Goal: Transaction & Acquisition: Book appointment/travel/reservation

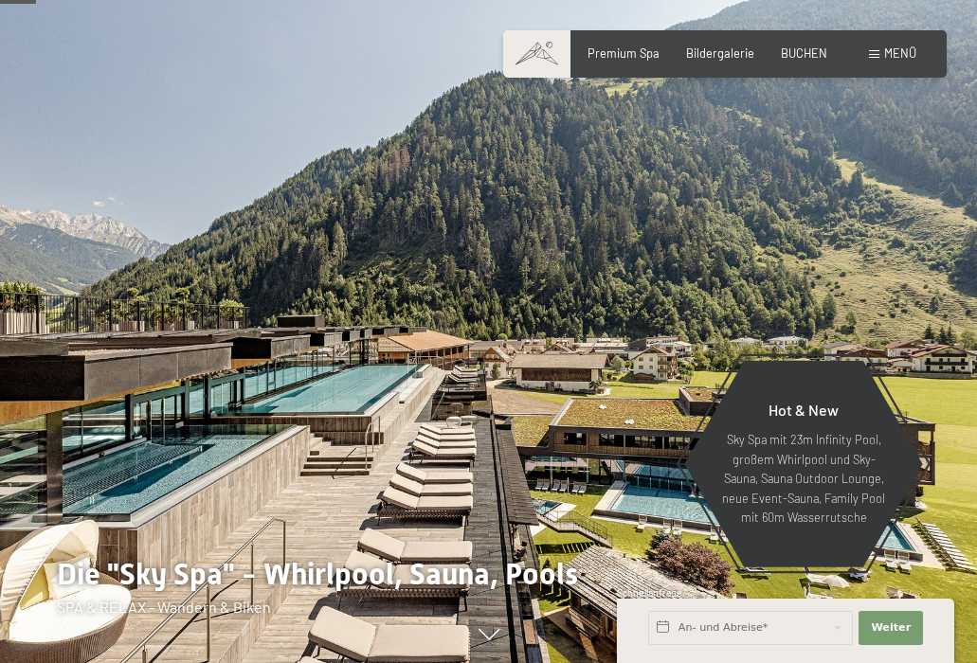
scroll to position [264, 0]
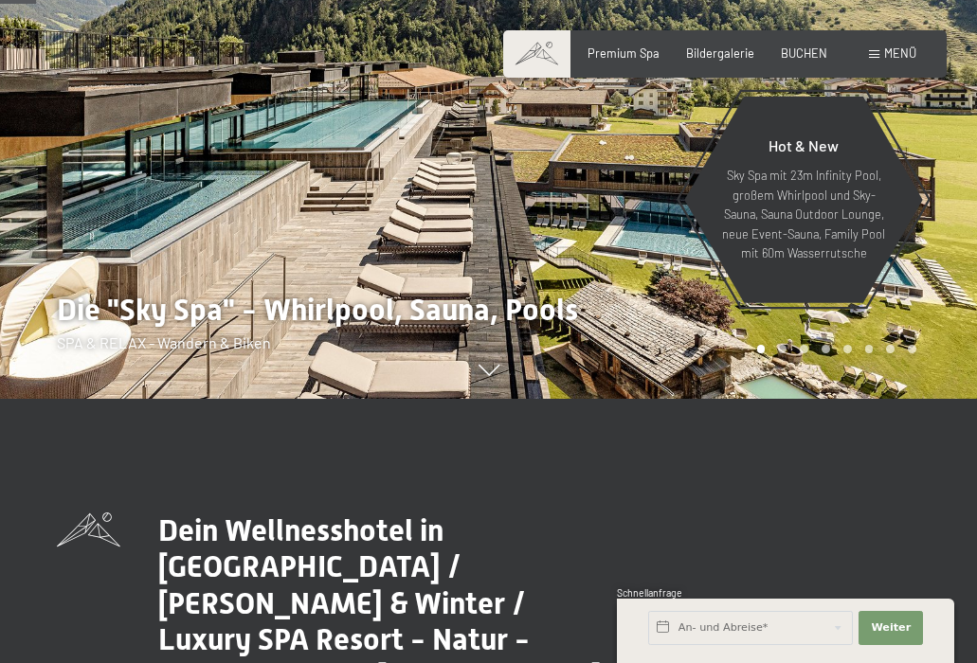
click at [805, 50] on span "BUCHEN" at bounding box center [804, 52] width 46 height 15
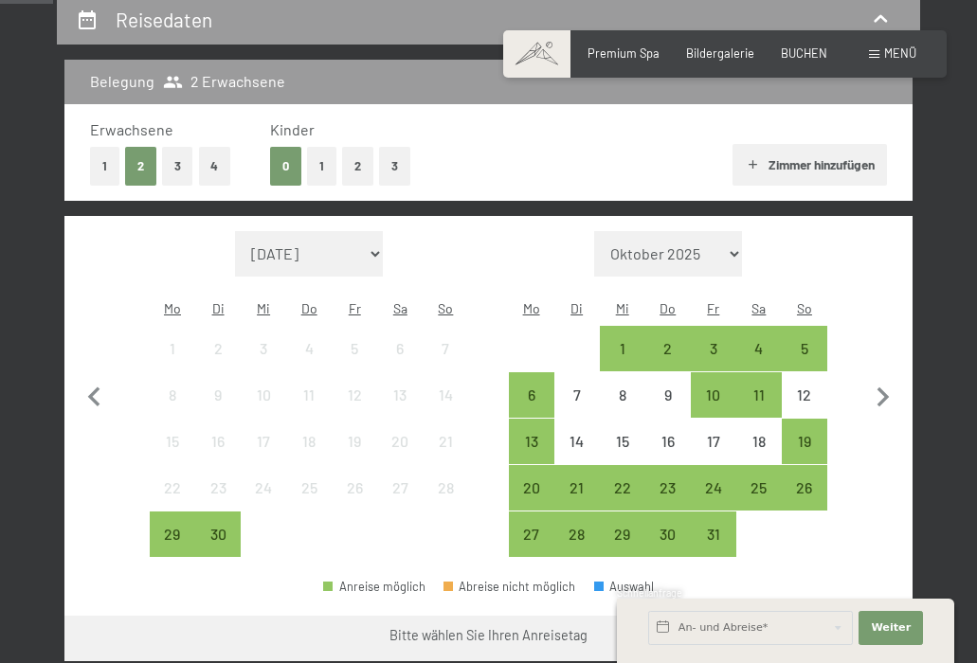
scroll to position [369, 0]
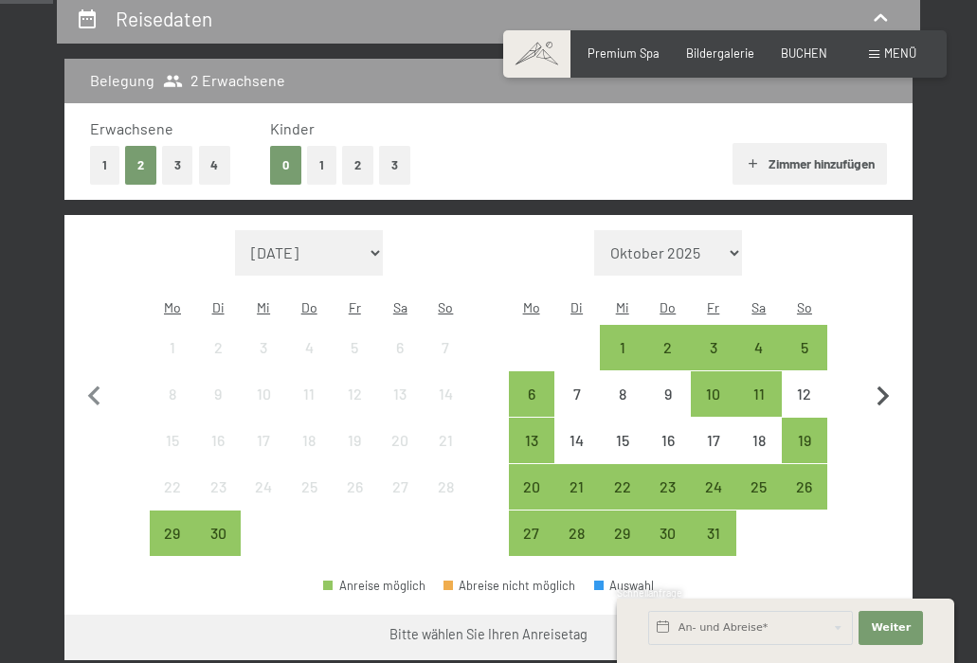
click at [883, 377] on icon "button" at bounding box center [883, 397] width 40 height 40
select select "2025-10-01"
select select "2025-11-01"
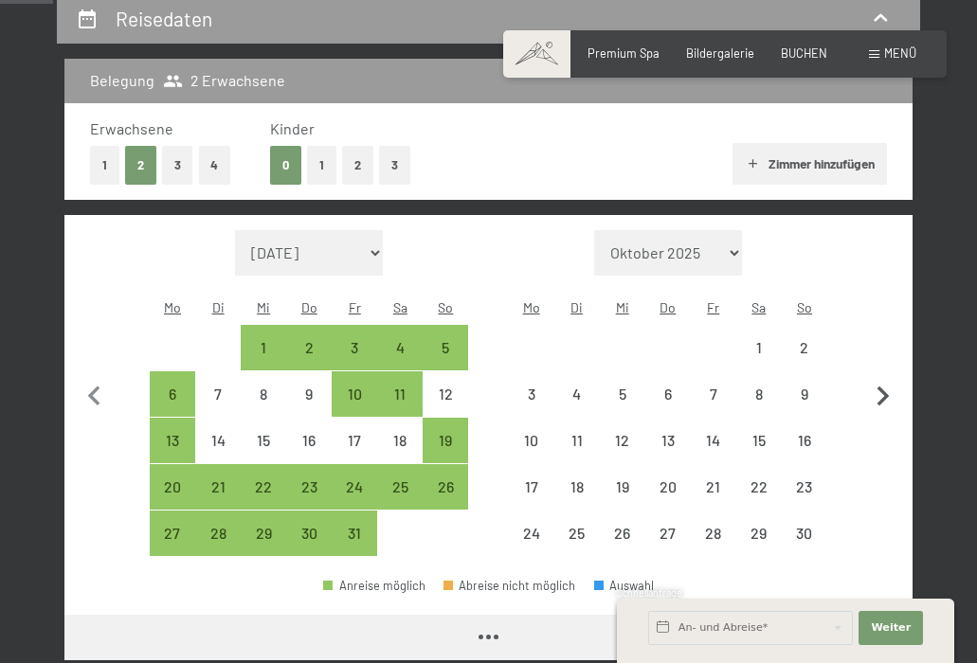
click at [883, 377] on icon "button" at bounding box center [883, 397] width 40 height 40
select select "2025-11-01"
select select "2025-12-01"
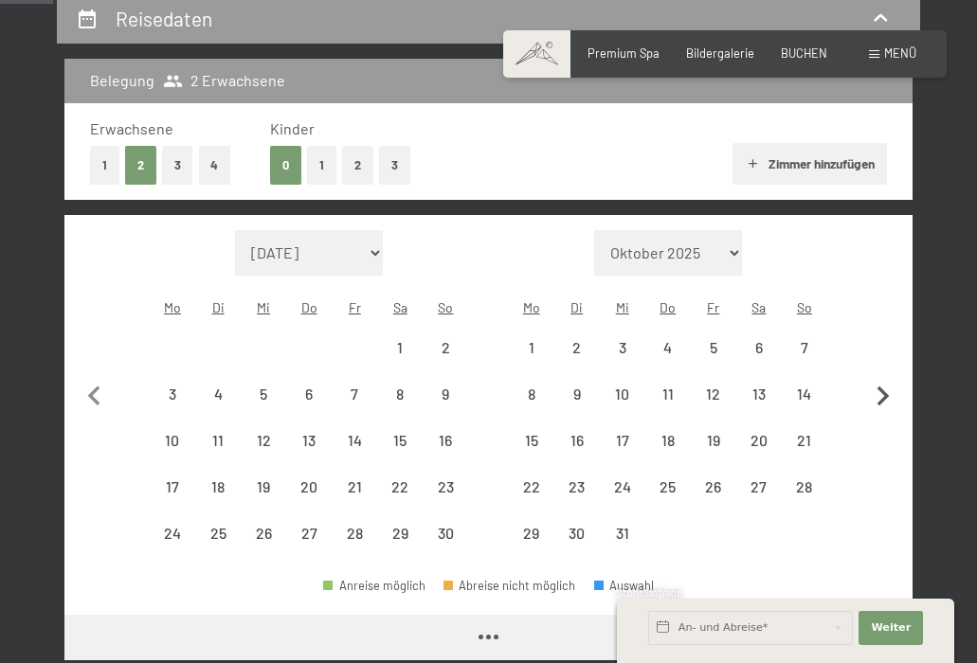
click at [883, 377] on icon "button" at bounding box center [883, 397] width 40 height 40
select select "2025-12-01"
select select "2026-01-01"
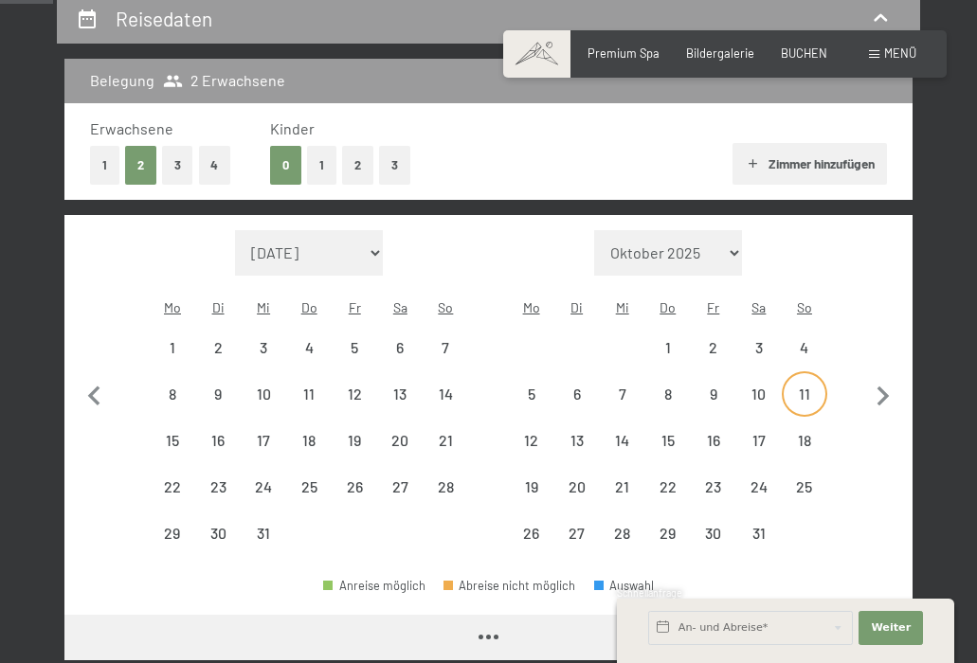
select select "2025-12-01"
select select "2026-01-01"
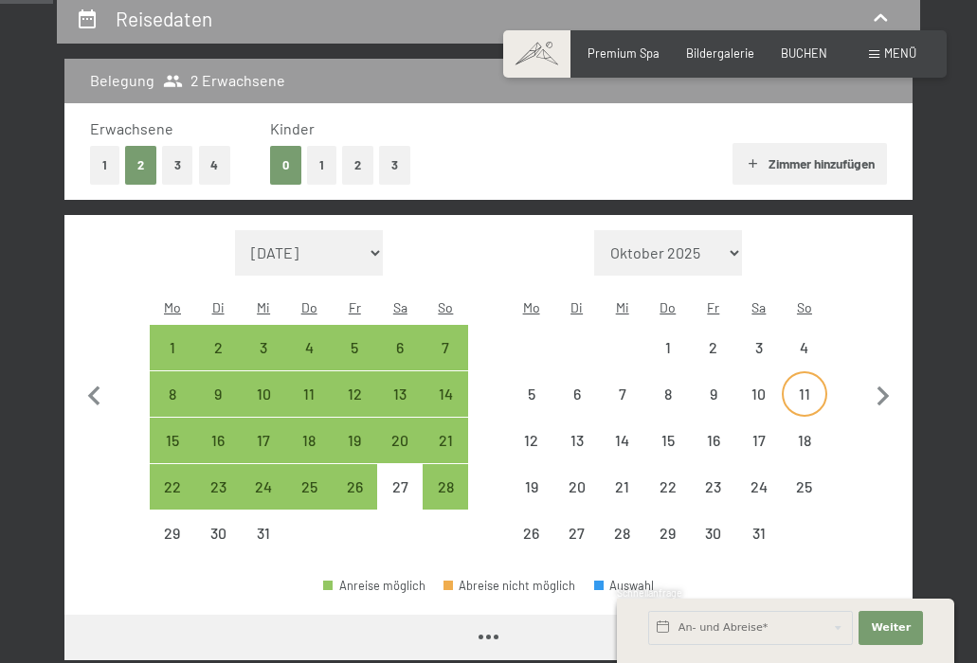
select select "2025-12-01"
select select "2026-01-01"
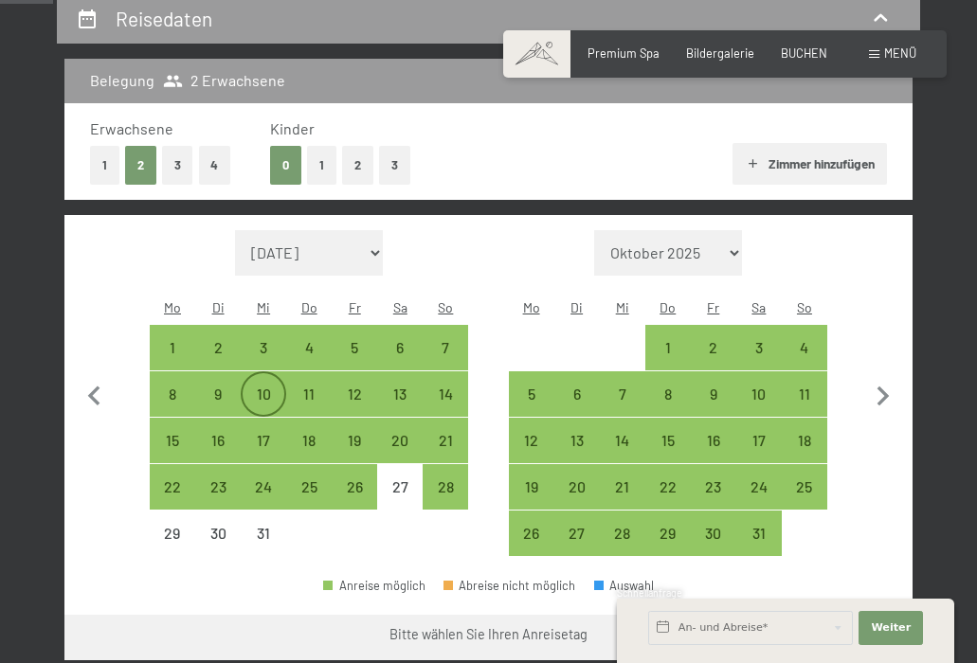
click at [266, 387] on div "10" at bounding box center [264, 408] width 42 height 42
select select "2025-12-01"
select select "2026-01-01"
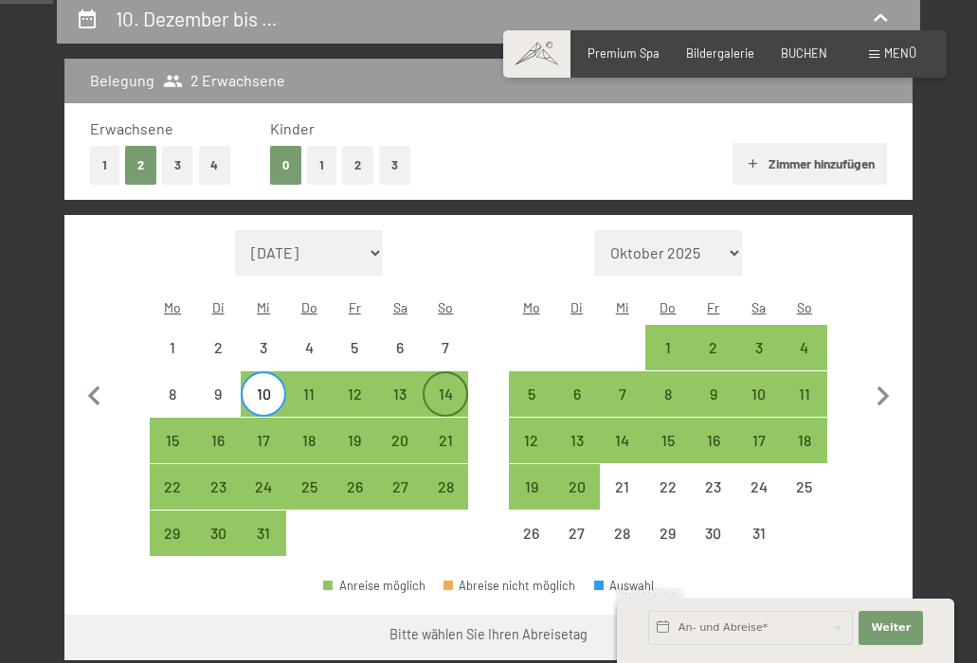
click at [444, 373] on div "14" at bounding box center [445, 394] width 42 height 42
select select "2025-12-01"
select select "2026-01-01"
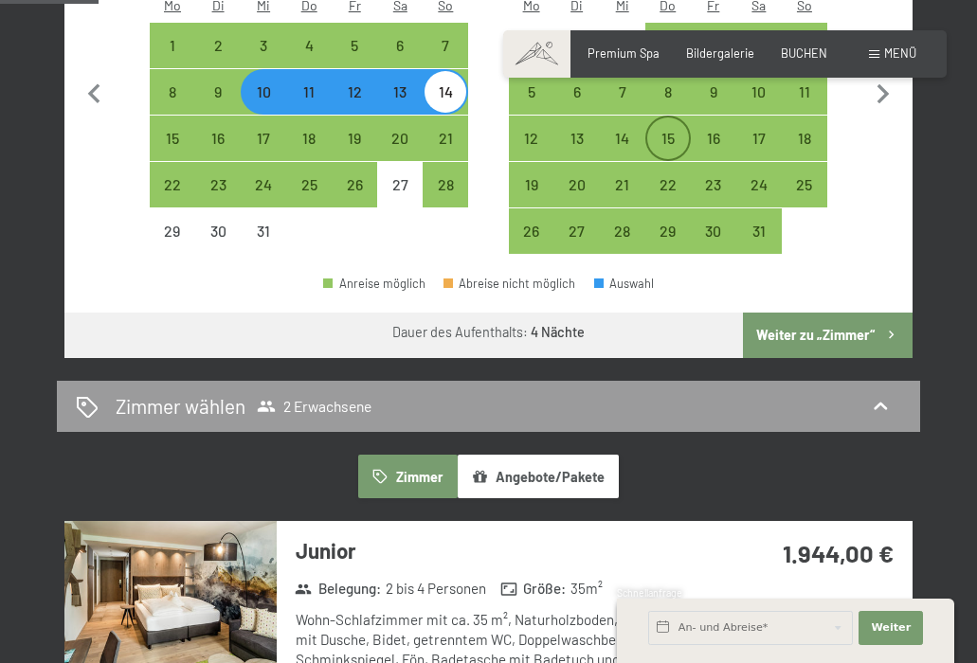
scroll to position [679, 0]
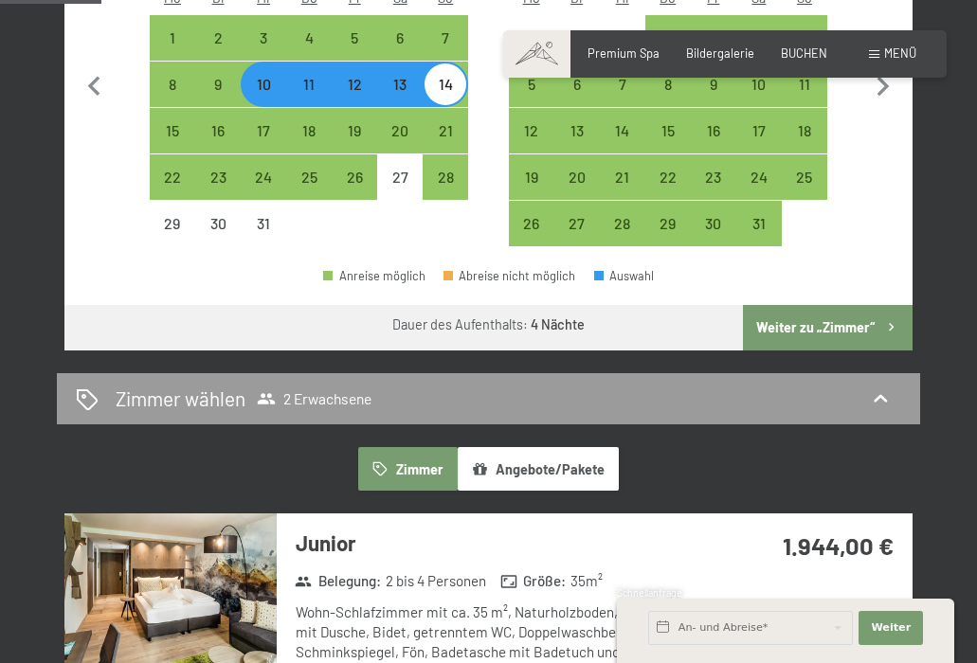
click at [800, 305] on button "Weiter zu „Zimmer“" at bounding box center [828, 327] width 170 height 45
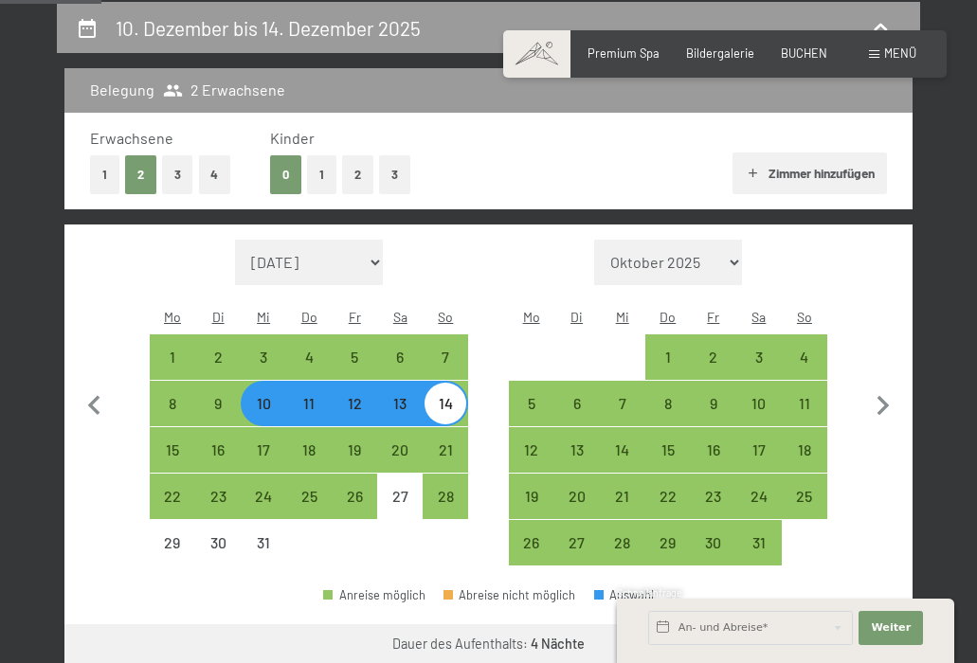
select select "2025-12-01"
select select "2026-01-01"
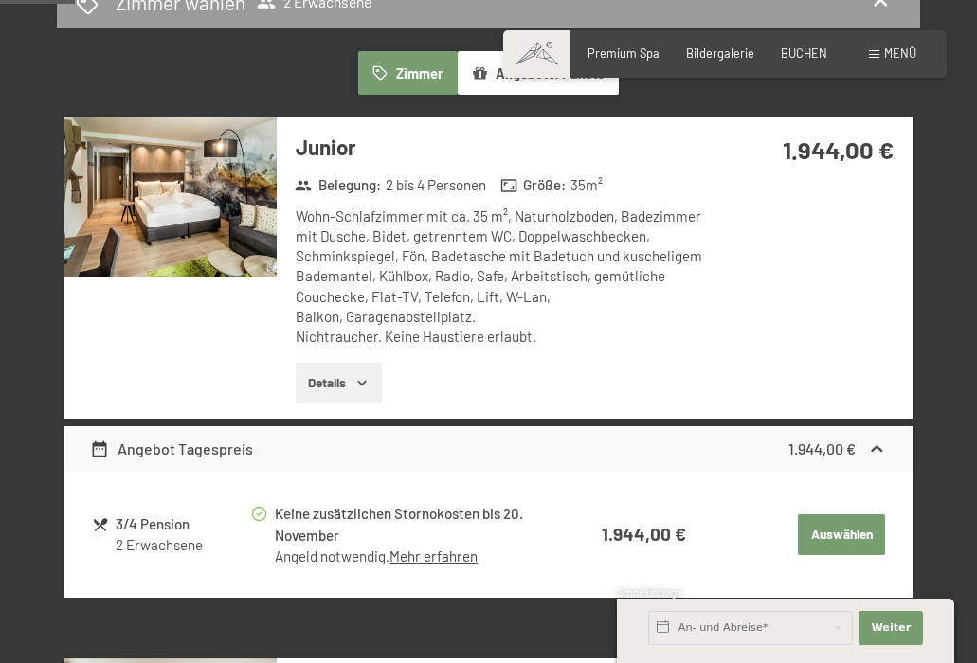
scroll to position [462, 0]
